Goal: Information Seeking & Learning: Compare options

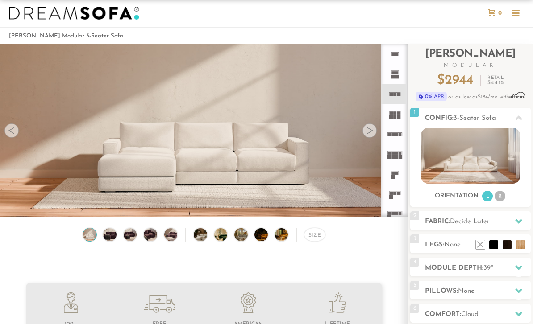
scroll to position [16, 0]
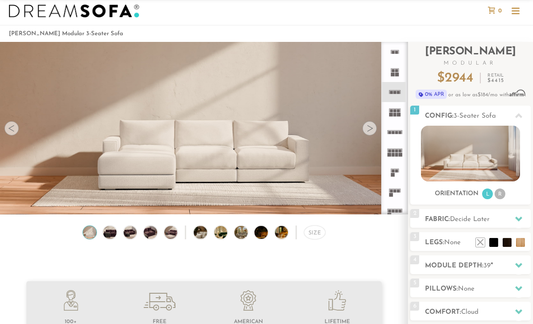
click at [14, 132] on div at bounding box center [11, 128] width 14 height 14
click at [13, 139] on video at bounding box center [204, 111] width 408 height 204
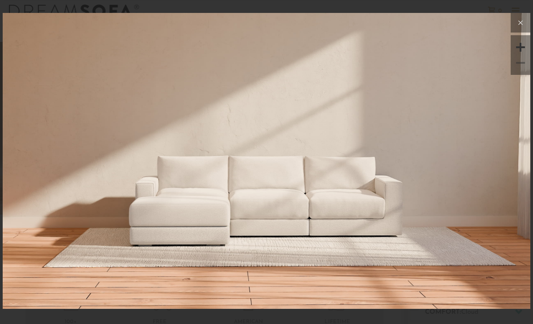
click at [527, 28] on button at bounding box center [520, 23] width 20 height 20
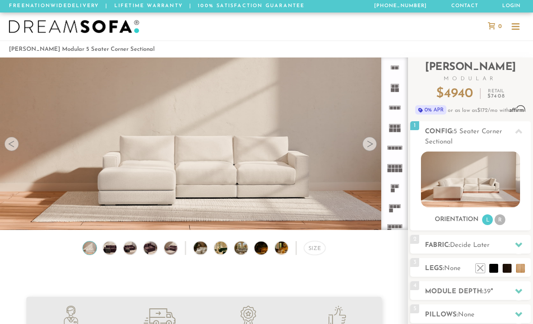
scroll to position [23, 0]
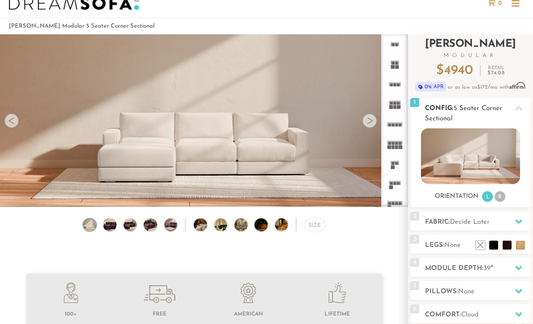
click at [504, 199] on li "R" at bounding box center [499, 196] width 11 height 11
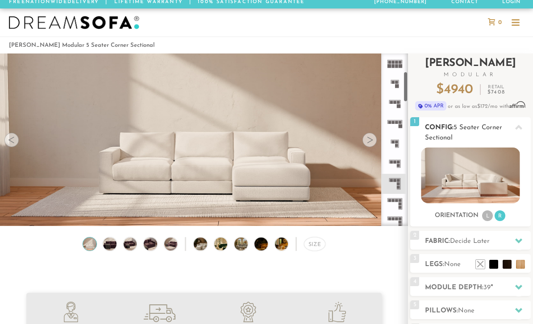
scroll to position [101, 0]
click at [399, 181] on rect at bounding box center [397, 179] width 3 height 3
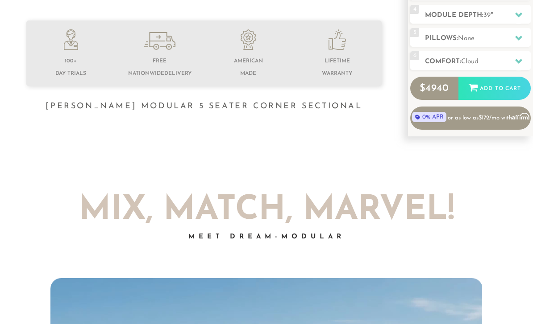
scroll to position [219, 0]
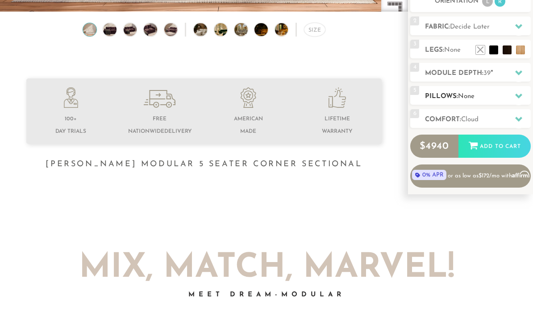
click at [520, 97] on icon at bounding box center [518, 95] width 7 height 7
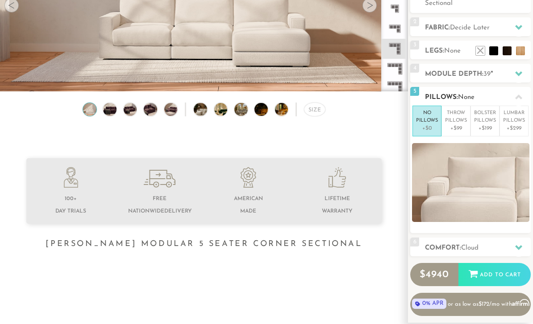
scroll to position [130, 0]
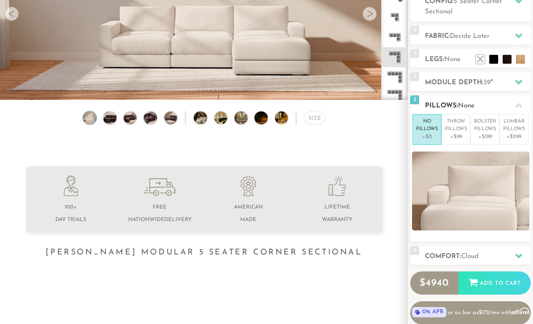
click at [515, 108] on div at bounding box center [518, 105] width 19 height 18
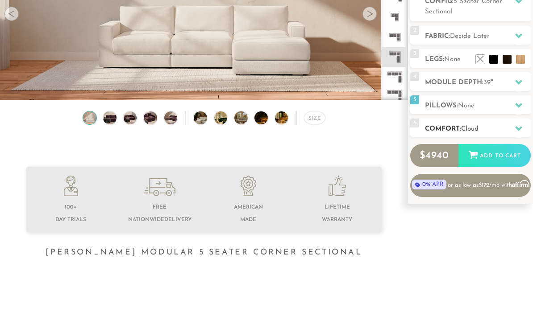
click at [515, 127] on icon at bounding box center [518, 128] width 7 height 7
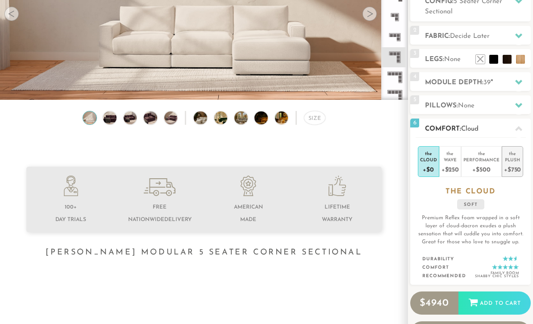
click at [513, 162] on div "Plush" at bounding box center [512, 160] width 17 height 6
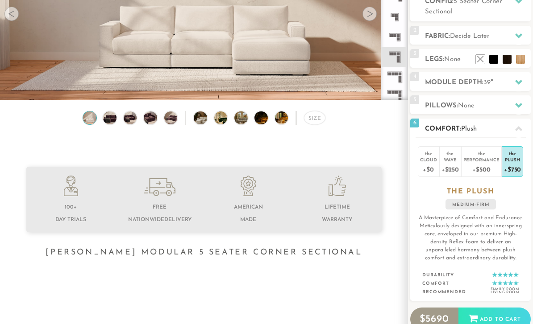
click at [521, 130] on icon at bounding box center [518, 128] width 7 height 5
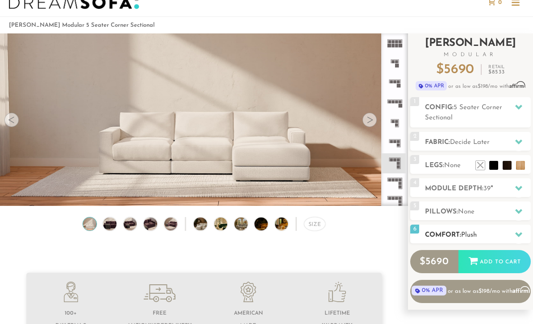
scroll to position [0, 0]
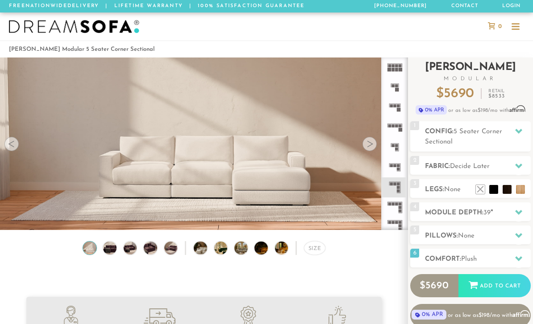
click at [519, 108] on span "Affirm" at bounding box center [517, 109] width 16 height 7
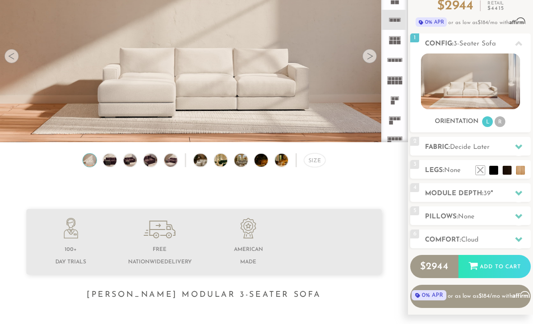
scroll to position [86, 0]
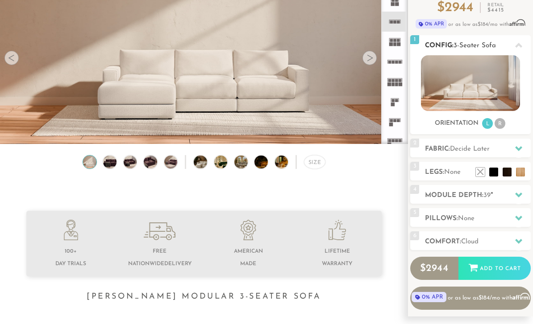
click at [501, 123] on li "R" at bounding box center [499, 123] width 11 height 11
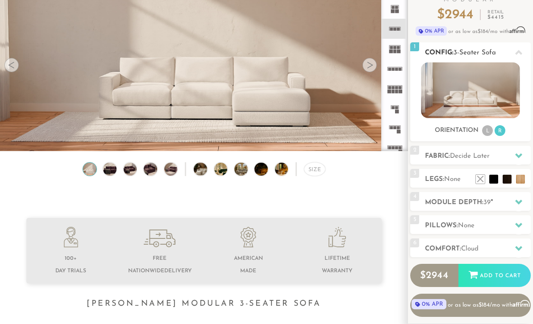
scroll to position [79, 0]
click at [109, 171] on img at bounding box center [110, 168] width 16 height 13
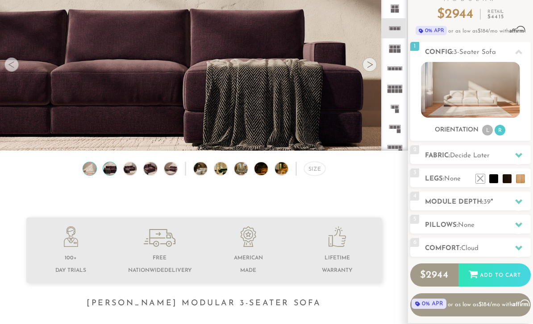
click at [84, 170] on img at bounding box center [90, 168] width 16 height 13
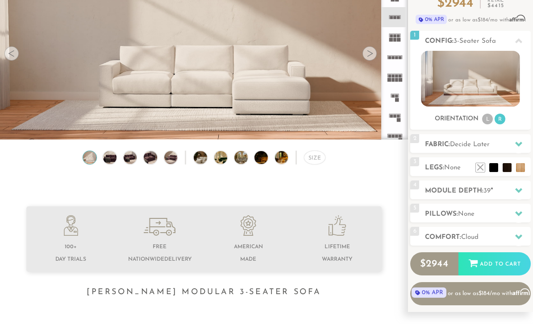
scroll to position [91, 0]
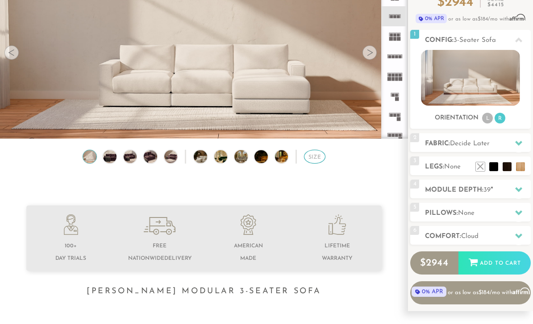
click at [315, 153] on div "Size" at bounding box center [314, 157] width 21 height 14
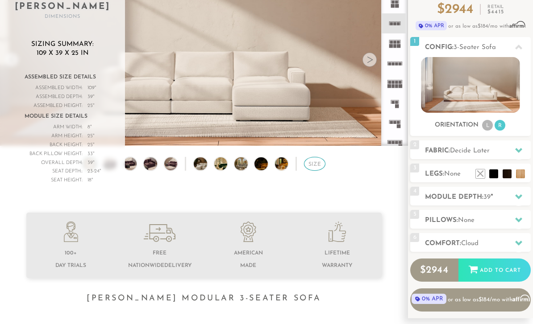
scroll to position [84, 0]
click at [15, 251] on div at bounding box center [204, 266] width 408 height 107
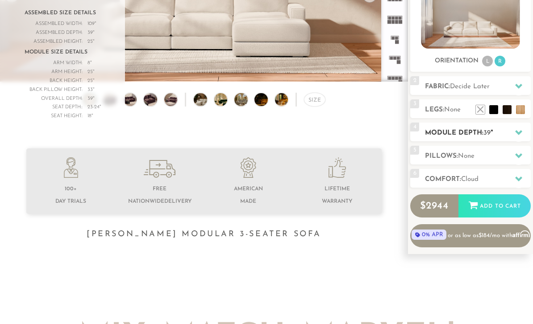
click at [517, 132] on icon at bounding box center [518, 133] width 7 height 5
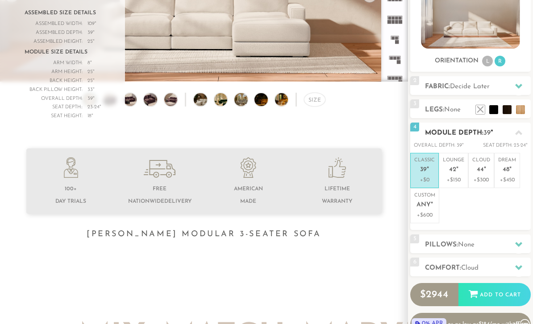
scroll to position [149, 0]
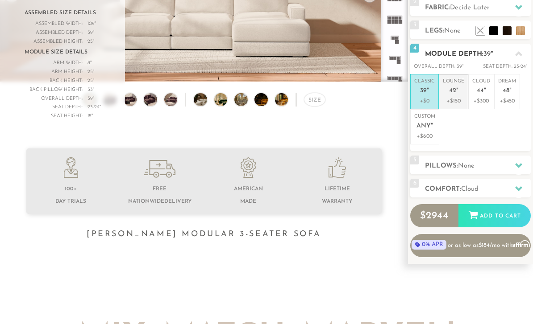
click at [456, 107] on li "Lounge 42 " +$150" at bounding box center [453, 91] width 29 height 35
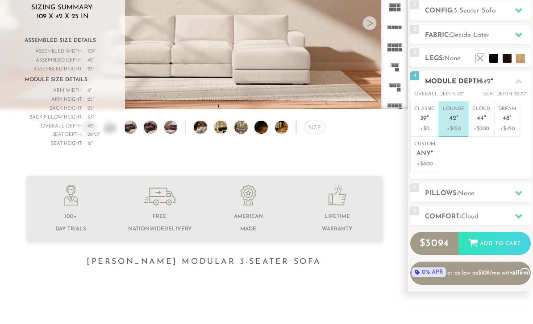
click at [517, 83] on icon at bounding box center [518, 81] width 7 height 5
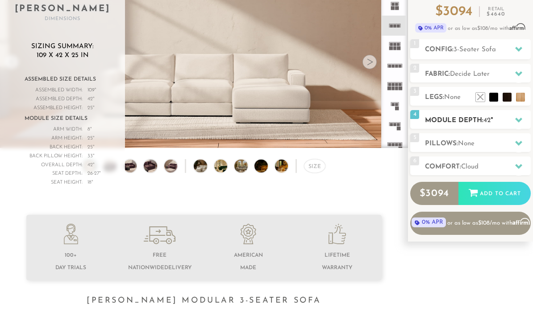
scroll to position [80, 0]
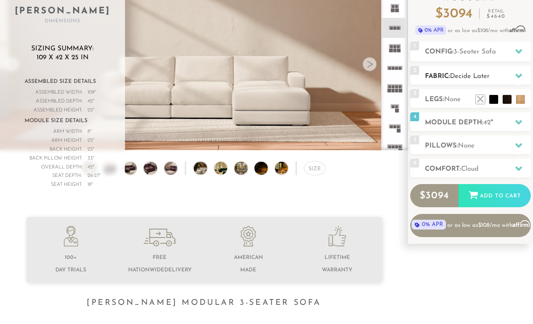
click at [517, 77] on icon at bounding box center [518, 76] width 7 height 5
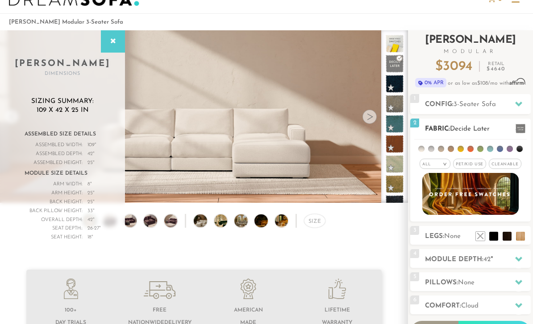
click at [471, 164] on span "Pet/Kid Use x" at bounding box center [469, 164] width 33 height 10
click at [506, 163] on span "Cleanable x" at bounding box center [508, 164] width 33 height 10
click at [444, 148] on li at bounding box center [441, 149] width 6 height 6
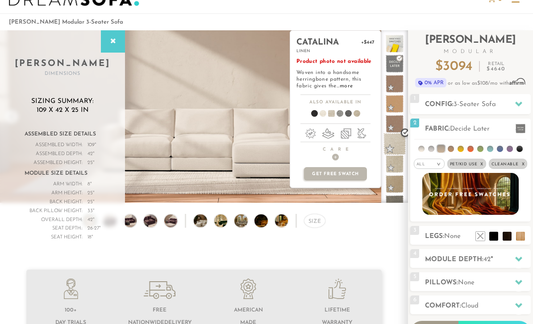
click at [402, 148] on span at bounding box center [394, 144] width 22 height 22
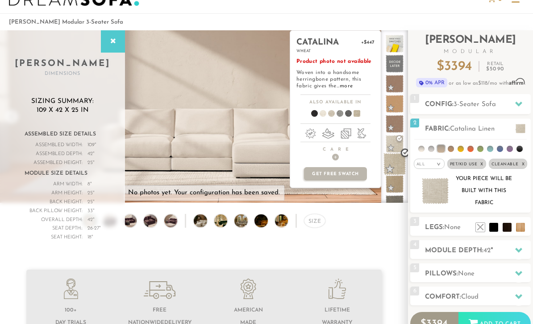
click at [404, 164] on ul at bounding box center [394, 244] width 27 height 419
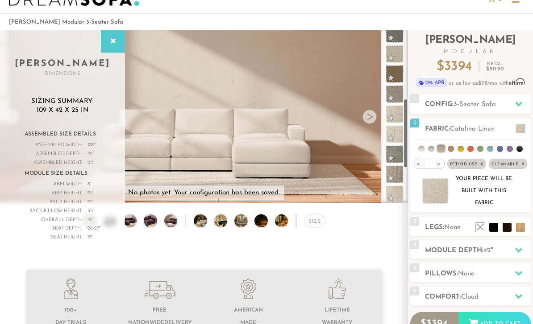
scroll to position [170, 0]
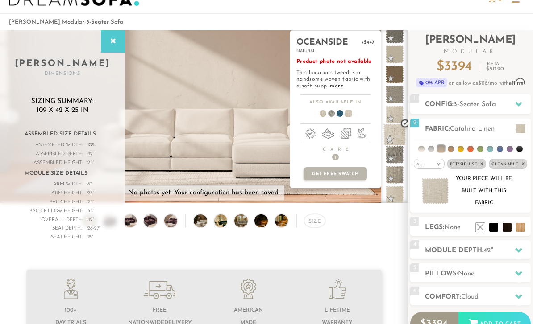
click at [398, 137] on span at bounding box center [394, 135] width 22 height 22
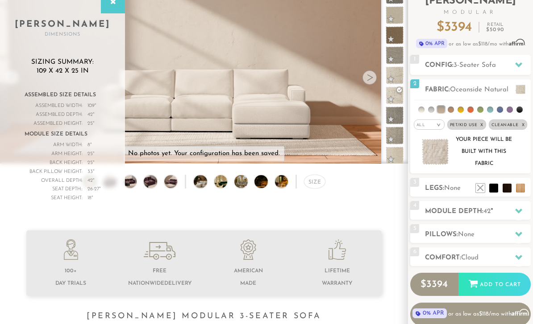
scroll to position [66, 0]
click at [438, 152] on img at bounding box center [435, 152] width 27 height 26
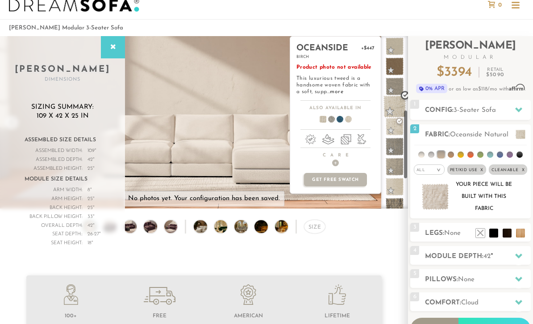
scroll to position [189, 0]
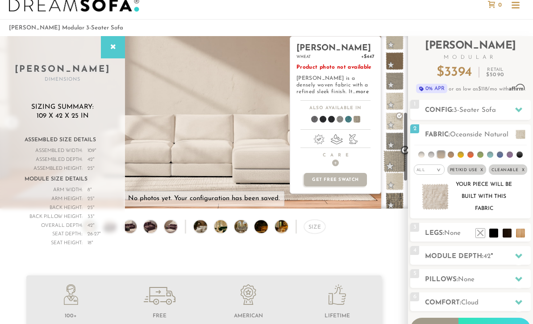
click at [400, 162] on span at bounding box center [394, 161] width 22 height 22
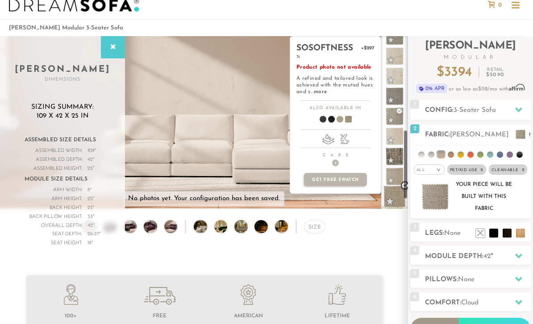
scroll to position [234, 0]
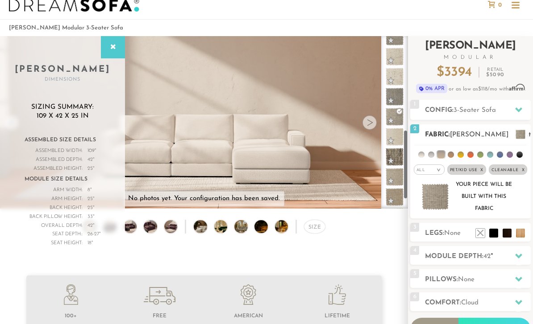
click at [452, 152] on li at bounding box center [450, 155] width 6 height 6
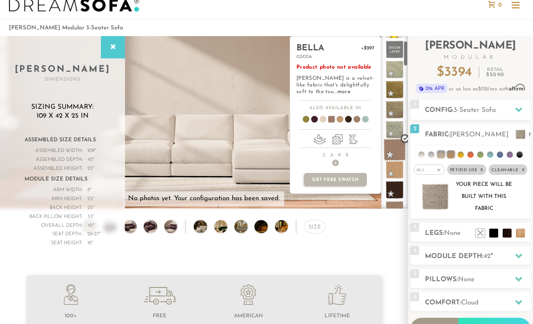
scroll to position [43, 0]
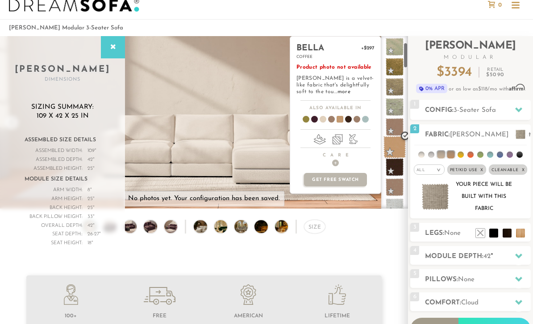
click at [401, 144] on span at bounding box center [394, 147] width 22 height 22
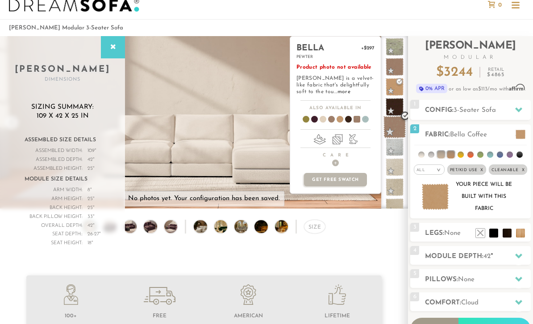
scroll to position [104, 0]
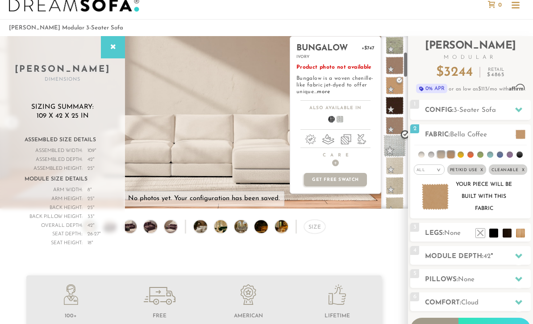
click at [402, 152] on span at bounding box center [394, 146] width 22 height 22
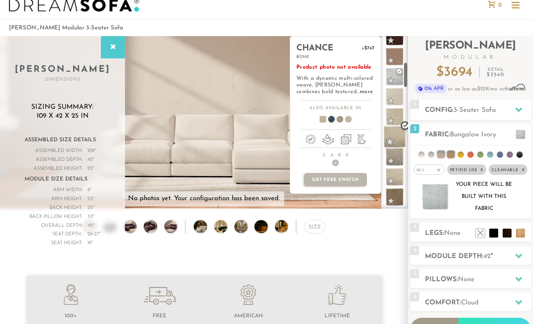
scroll to position [175, 0]
click at [351, 122] on span at bounding box center [344, 120] width 34 height 33
click at [345, 119] on span at bounding box center [344, 120] width 34 height 33
click at [337, 122] on span at bounding box center [336, 120] width 34 height 33
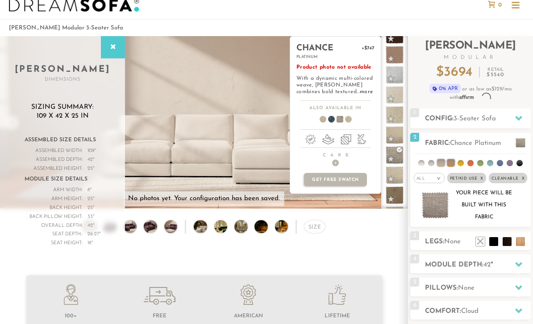
click at [336, 122] on span at bounding box center [336, 120] width 34 height 33
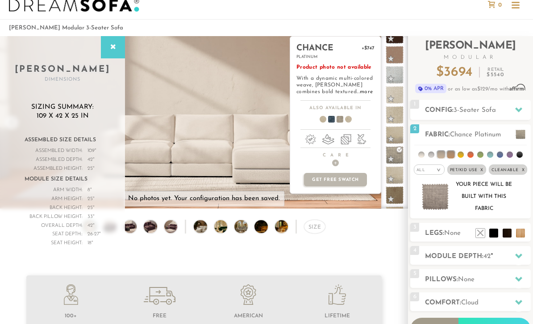
click at [328, 122] on span at bounding box center [328, 120] width 34 height 33
click at [330, 123] on ul at bounding box center [335, 121] width 91 height 13
click at [346, 121] on span at bounding box center [344, 120] width 34 height 33
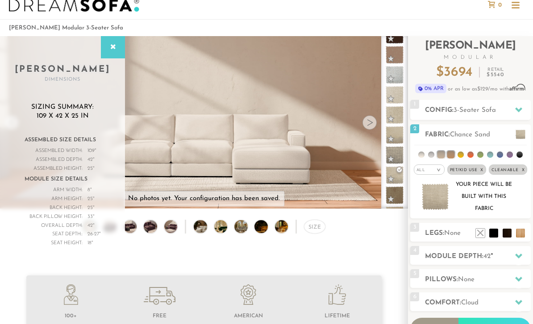
click at [370, 231] on div "Size" at bounding box center [204, 229] width 408 height 19
click at [431, 200] on img at bounding box center [435, 197] width 27 height 26
click at [440, 200] on img at bounding box center [435, 197] width 27 height 26
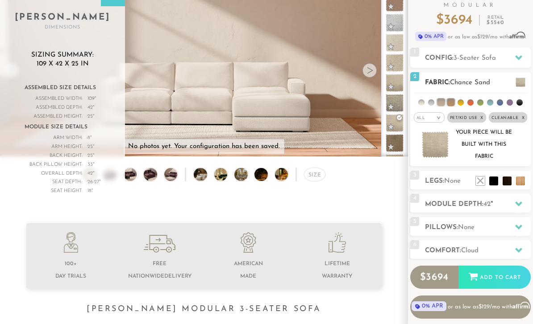
scroll to position [70, 0]
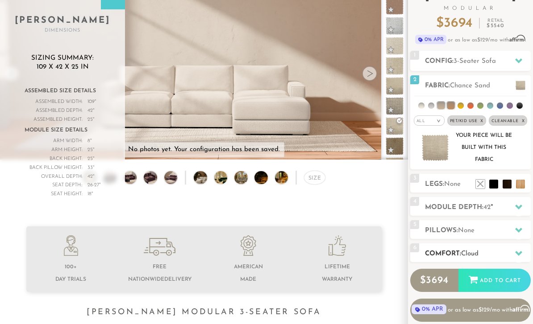
click at [509, 256] on h2 "Comfort: the Cloud" at bounding box center [478, 254] width 106 height 10
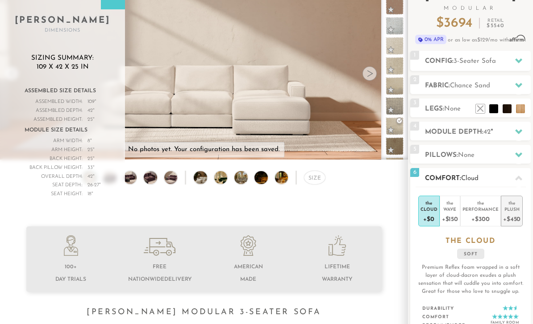
click at [518, 208] on div "Plush" at bounding box center [511, 209] width 17 height 6
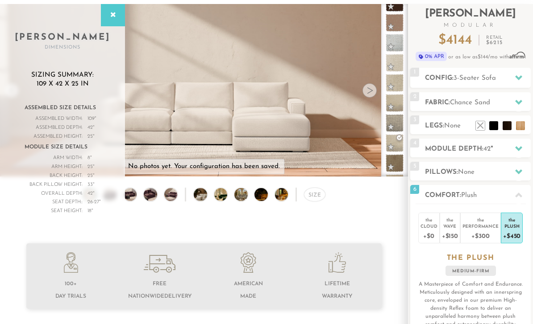
scroll to position [53, 0]
click at [396, 245] on div at bounding box center [204, 297] width 408 height 107
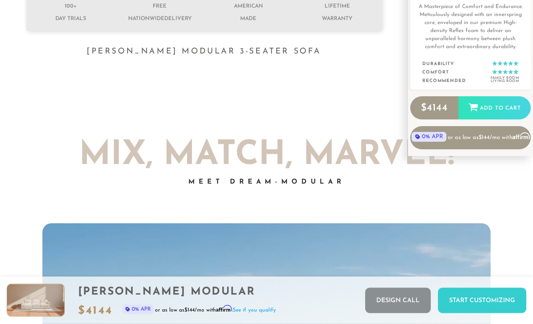
scroll to position [340, 0]
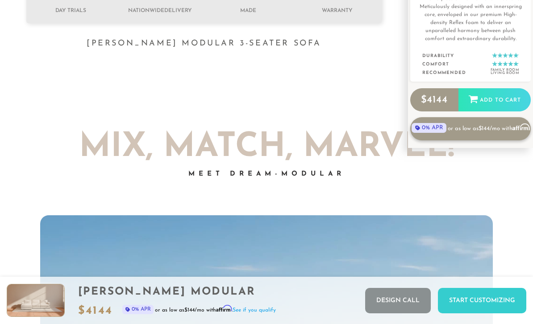
click at [495, 124] on link "0% APR or as low as $144 /mo with Affirm" at bounding box center [470, 128] width 120 height 23
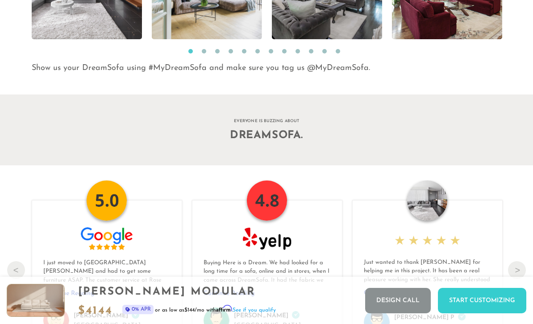
scroll to position [0, 0]
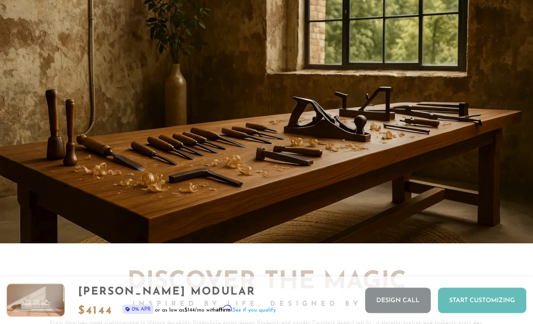
click at [461, 299] on div "Start Customizing" at bounding box center [482, 300] width 88 height 25
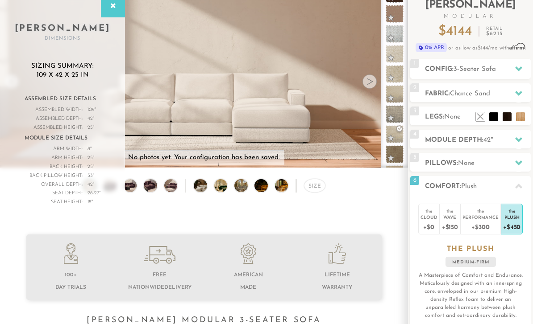
scroll to position [63, 0]
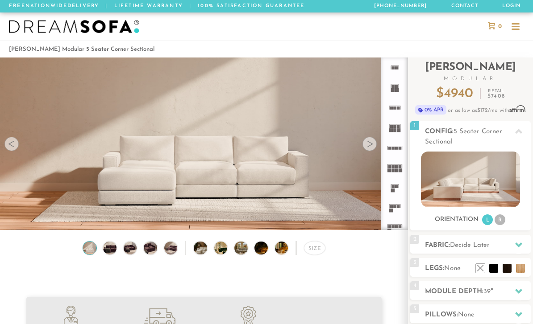
scroll to position [9450, 533]
click at [499, 217] on li "R" at bounding box center [499, 220] width 11 height 11
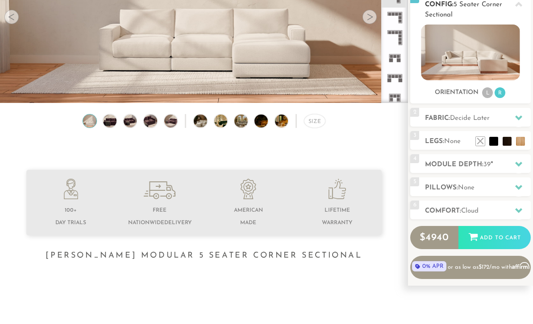
scroll to position [150, 0]
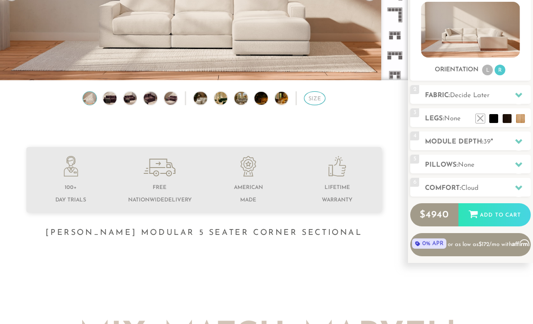
click at [314, 99] on div "Size" at bounding box center [314, 98] width 21 height 14
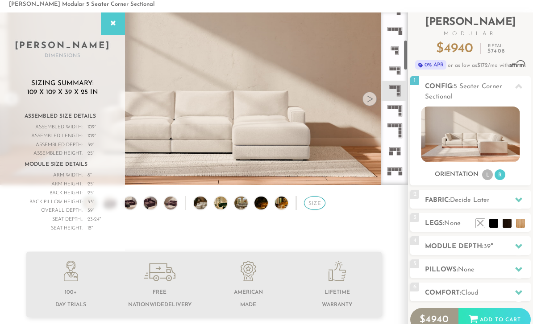
scroll to position [152, 0]
click at [400, 109] on rect at bounding box center [399, 108] width 3 height 3
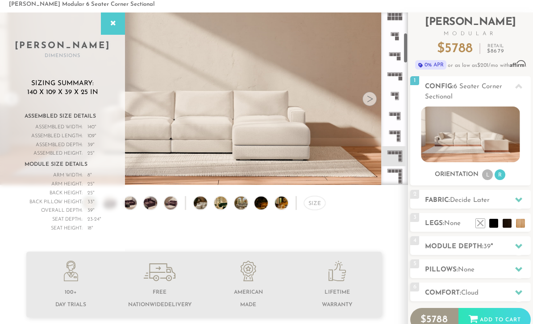
scroll to position [115, 0]
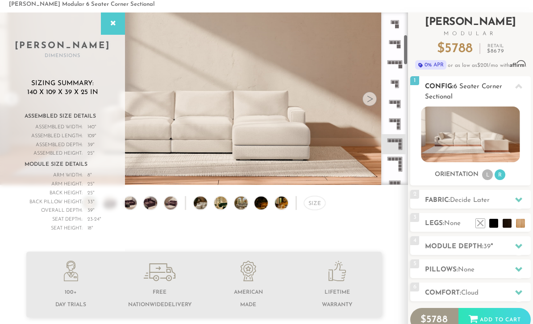
click at [489, 176] on li "L" at bounding box center [487, 175] width 11 height 11
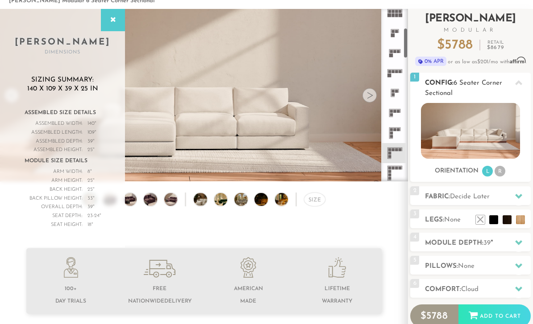
scroll to position [49, 0]
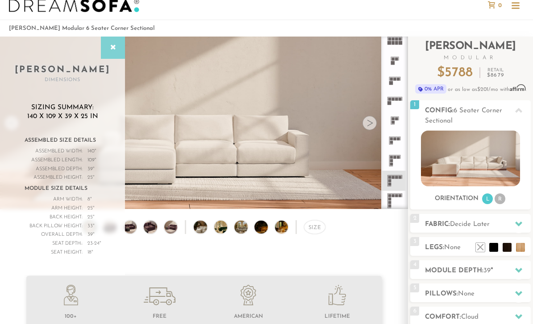
click at [104, 57] on div at bounding box center [113, 48] width 24 height 22
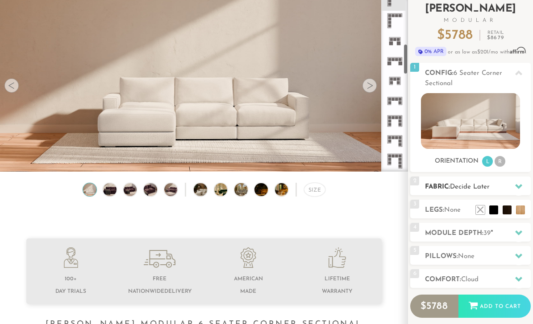
scroll to position [250, 0]
click at [514, 182] on div at bounding box center [518, 187] width 19 height 18
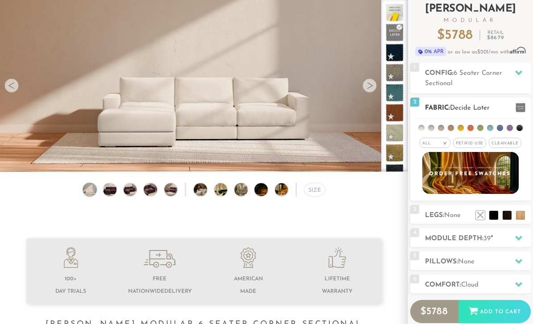
click at [498, 141] on span "Cleanable x" at bounding box center [505, 143] width 33 height 10
click at [476, 140] on span "Pet/Kid Use x" at bounding box center [466, 143] width 33 height 10
click at [434, 129] on li at bounding box center [431, 128] width 6 height 6
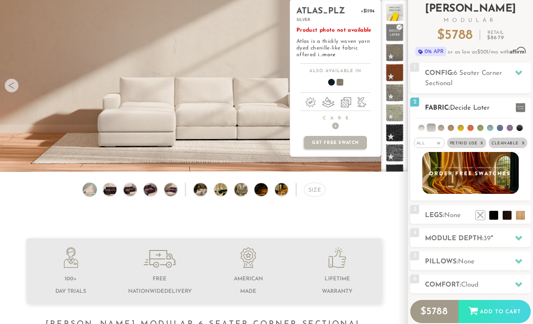
click at [440, 131] on li at bounding box center [441, 128] width 6 height 6
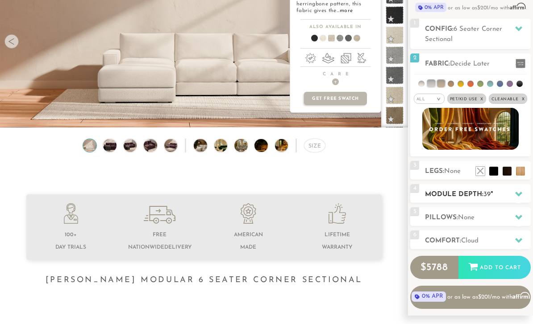
scroll to position [103, 0]
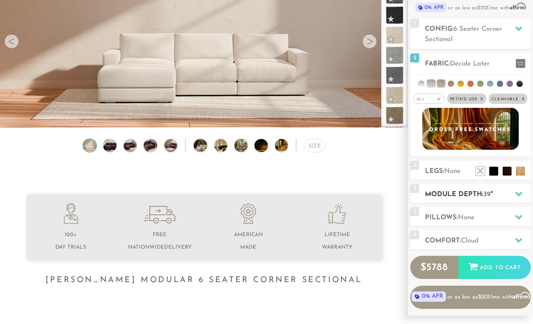
click at [472, 201] on div "4 Module Depth: 39 "" at bounding box center [470, 193] width 120 height 19
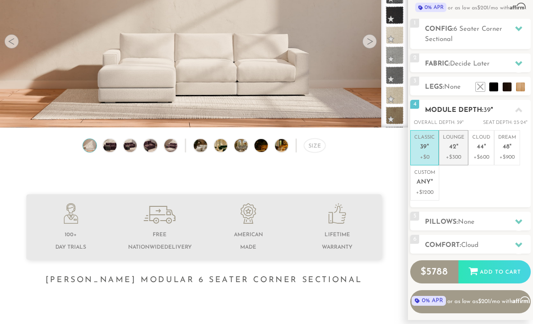
click at [461, 150] on p "Lounge 42 "" at bounding box center [453, 143] width 21 height 19
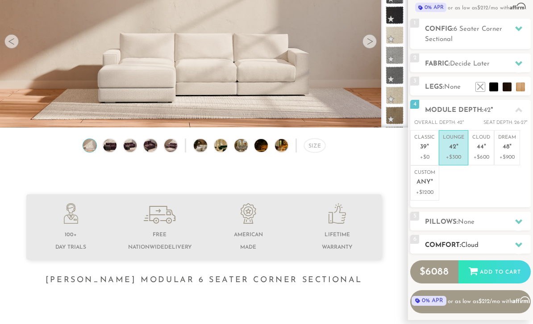
click at [484, 244] on h2 "Comfort: the Cloud" at bounding box center [478, 245] width 106 height 10
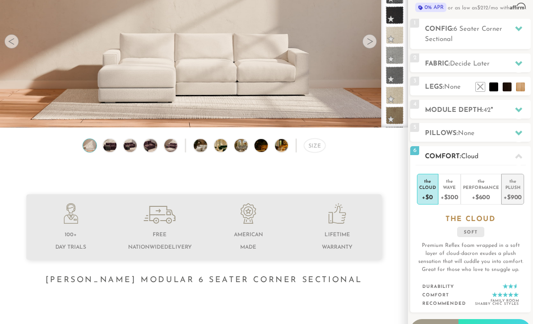
click at [514, 185] on div "Plush" at bounding box center [512, 187] width 18 height 6
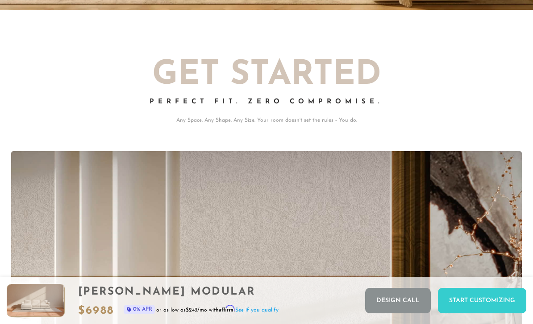
scroll to position [0, 0]
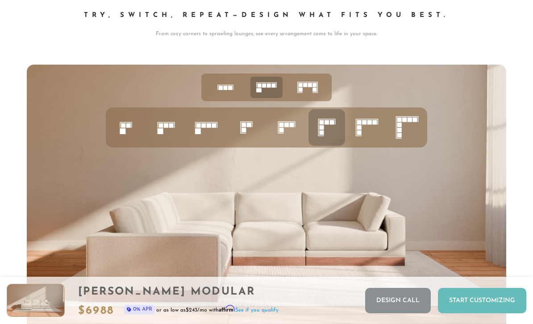
click at [471, 314] on div "Start Customizing" at bounding box center [482, 300] width 88 height 25
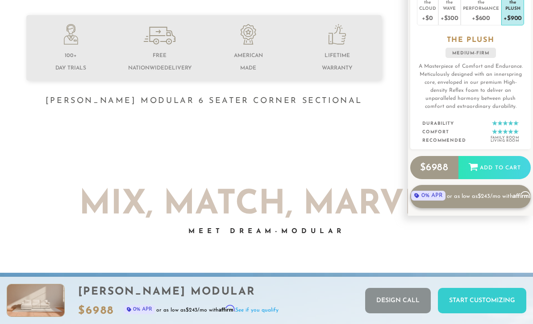
click at [512, 199] on link "0% APR or as low as $243 /mo with Affirm" at bounding box center [470, 196] width 120 height 23
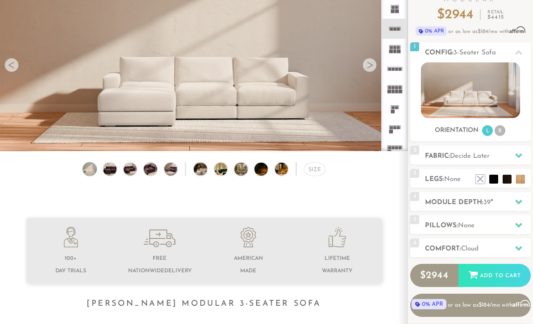
scroll to position [117, 0]
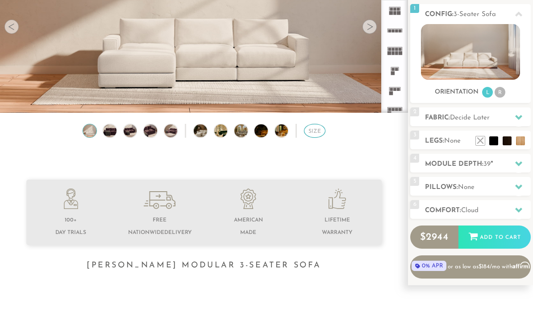
click at [308, 129] on div "Size" at bounding box center [314, 131] width 21 height 14
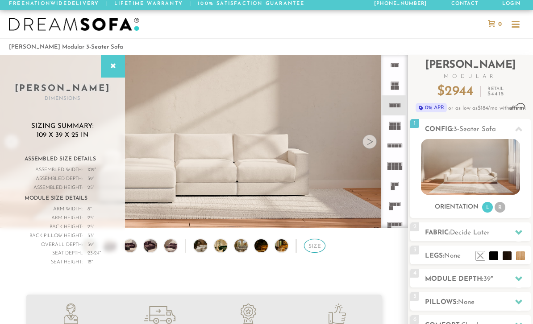
scroll to position [0, 0]
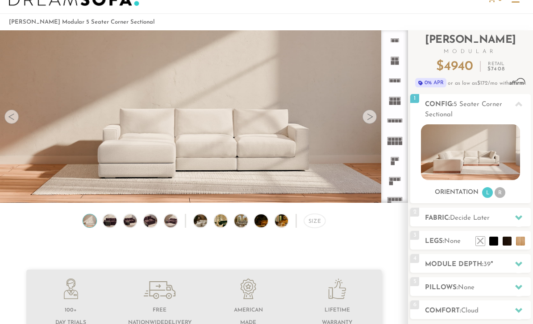
scroll to position [42, 0]
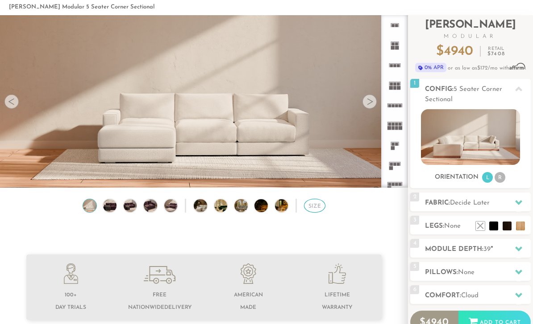
click at [322, 206] on div "Size" at bounding box center [314, 206] width 21 height 14
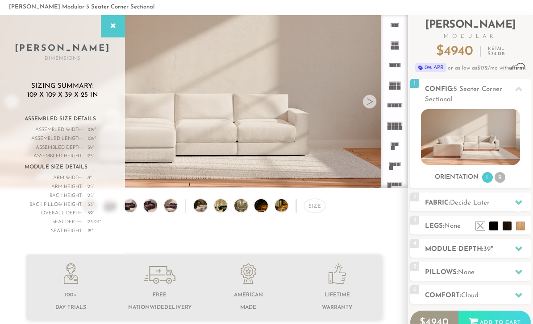
click at [14, 227] on div "Sizing Summary: 109 x 109 x 39 x 25 in Assembled Size Details Assembled Width: …" at bounding box center [62, 163] width 125 height 163
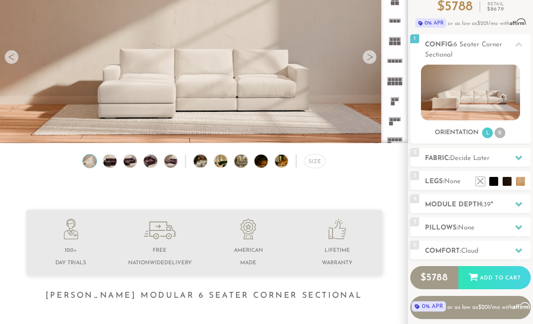
scroll to position [87, 0]
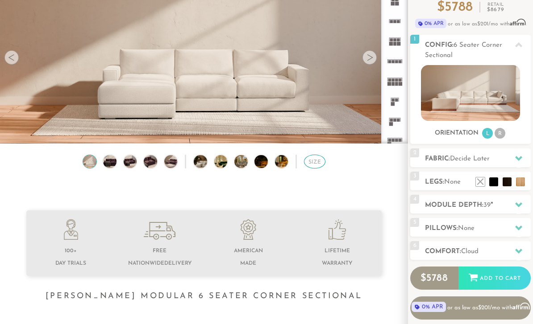
click at [319, 160] on div "Size" at bounding box center [314, 162] width 21 height 14
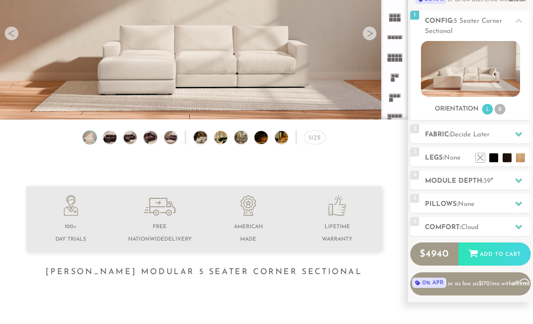
scroll to position [128, 0]
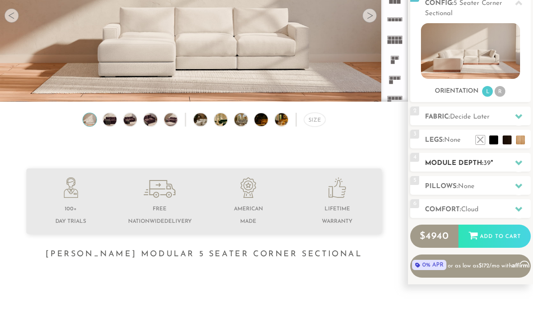
click at [490, 166] on span "39" at bounding box center [486, 164] width 7 height 7
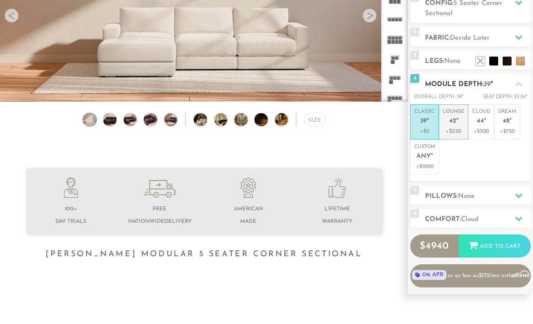
click at [457, 120] on em """ at bounding box center [457, 122] width 2 height 8
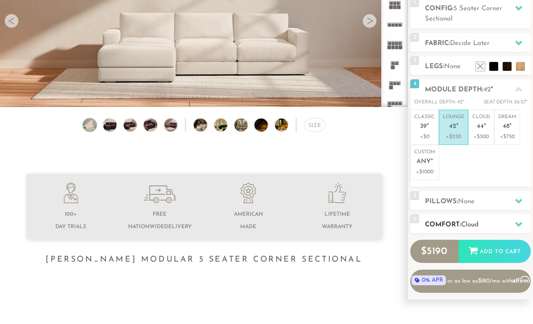
click at [497, 222] on h2 "Comfort: the Cloud" at bounding box center [478, 225] width 106 height 10
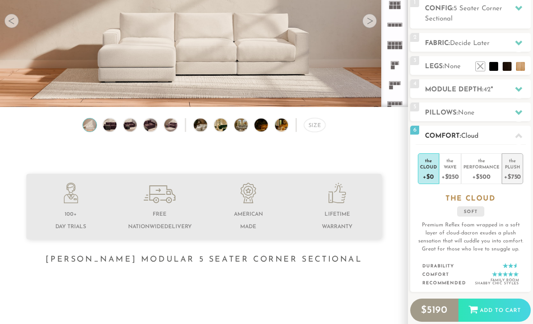
click at [519, 168] on div "Plush" at bounding box center [512, 167] width 17 height 6
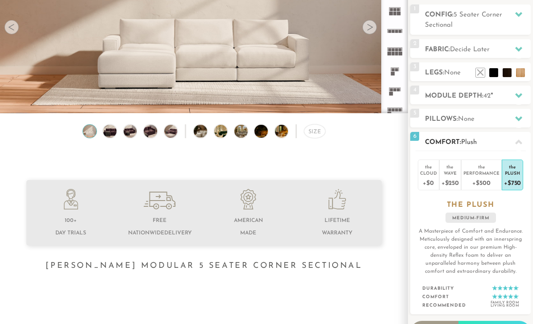
scroll to position [114, 0]
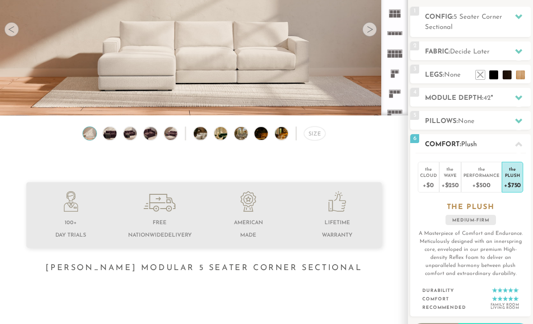
click at [519, 146] on icon at bounding box center [518, 144] width 7 height 5
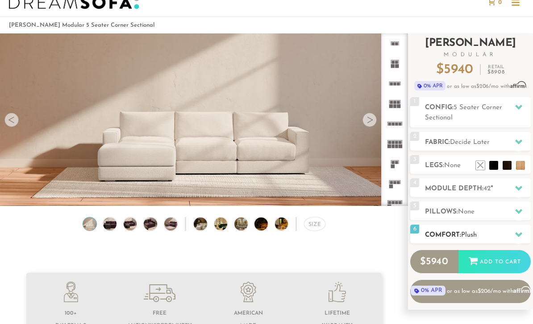
scroll to position [12, 0]
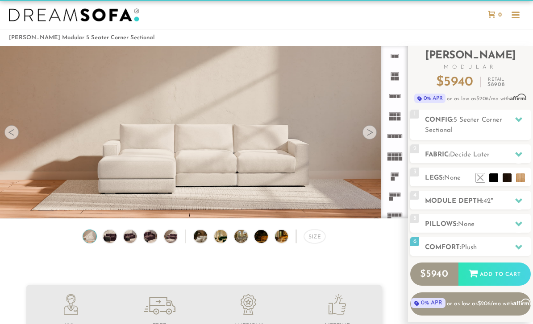
click at [11, 134] on div at bounding box center [11, 132] width 14 height 14
